Goal: Find specific page/section: Find specific page/section

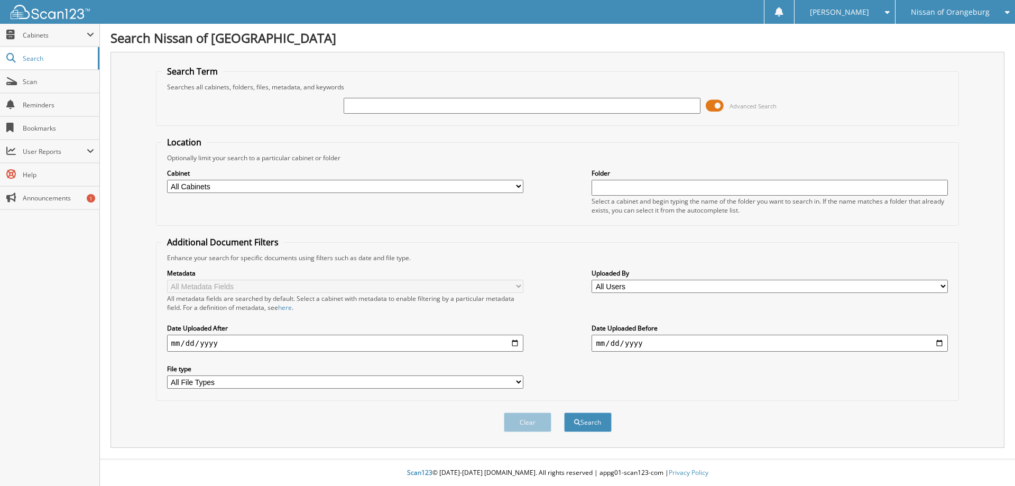
click at [398, 104] on input "text" at bounding box center [522, 106] width 356 height 16
type input "602643"
click at [564, 412] on button "Search" at bounding box center [588, 422] width 48 height 20
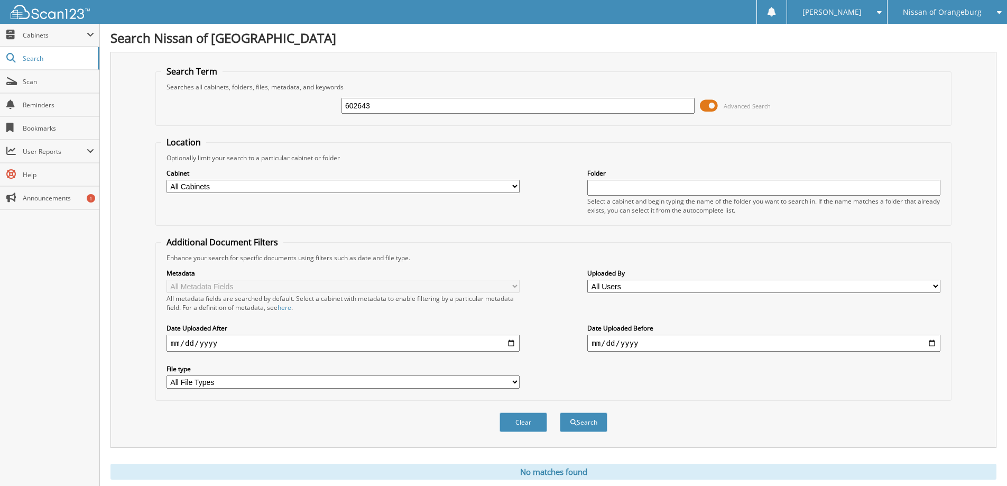
click at [385, 104] on input "602643" at bounding box center [517, 106] width 353 height 16
type input "602043"
click at [560, 412] on button "Search" at bounding box center [584, 422] width 48 height 20
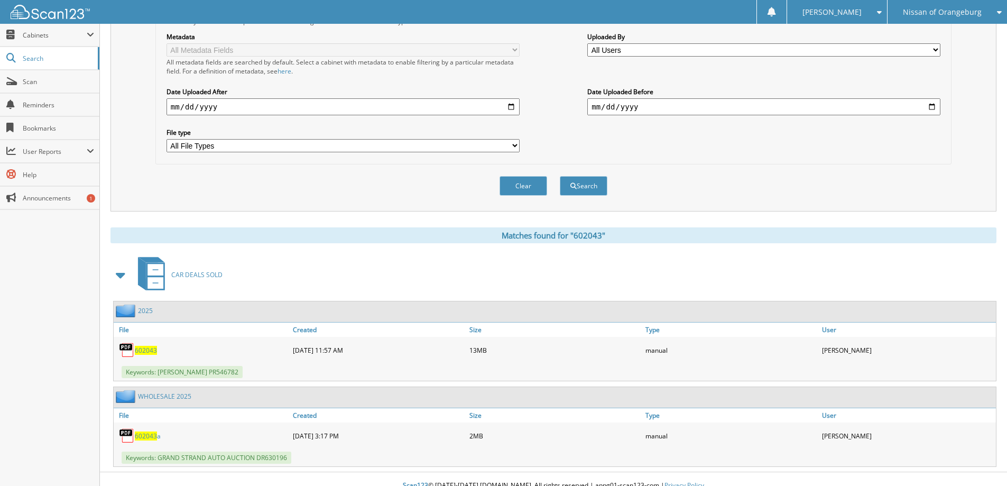
scroll to position [249, 0]
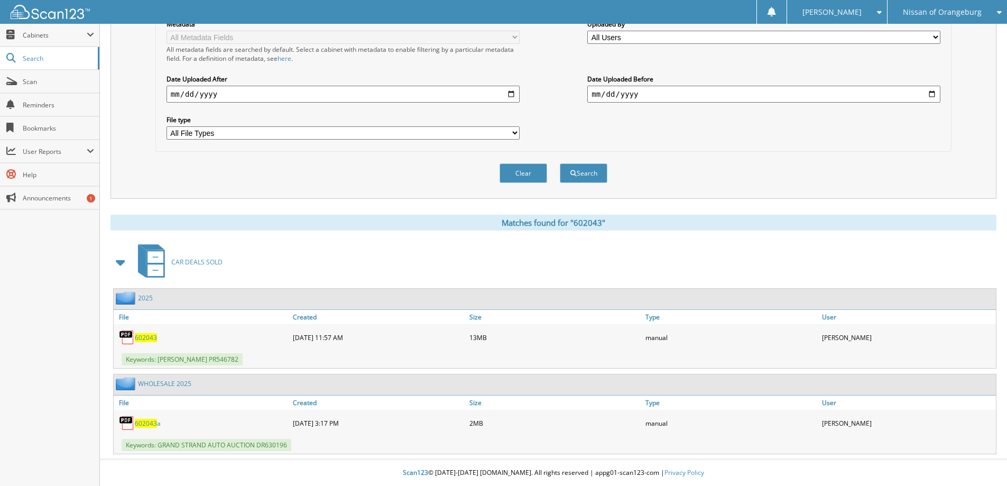
click at [153, 338] on span "602043" at bounding box center [146, 337] width 22 height 9
